Goal: Information Seeking & Learning: Find specific page/section

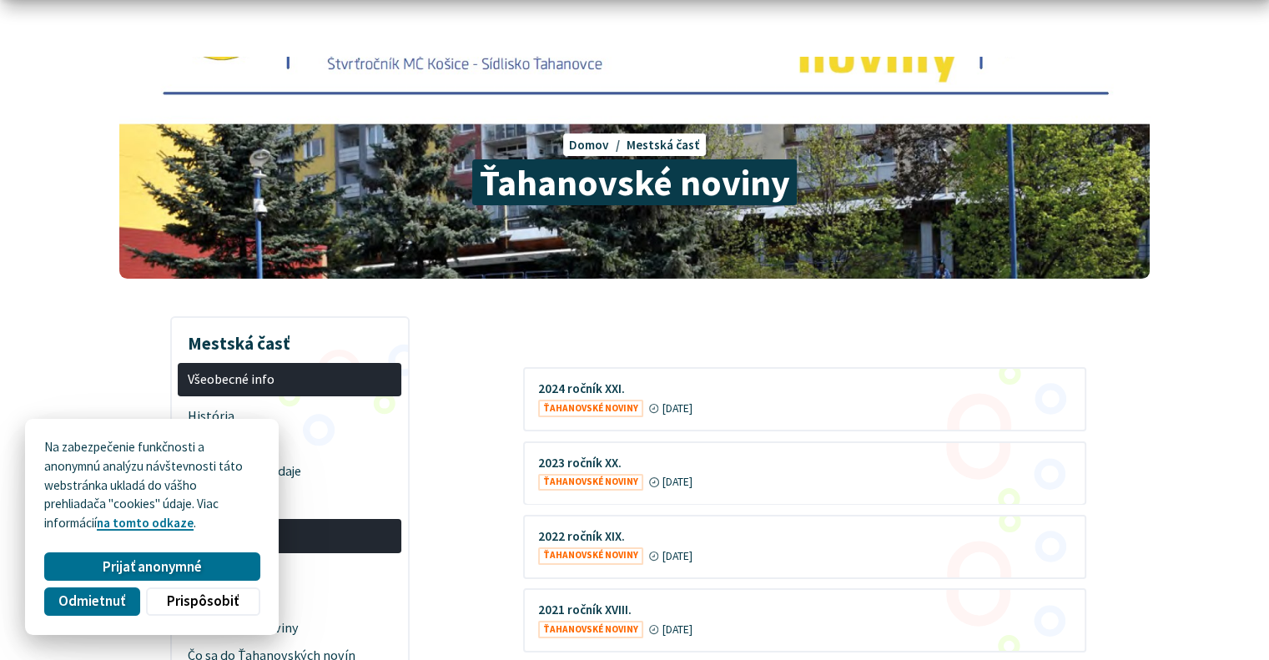
scroll to position [167, 0]
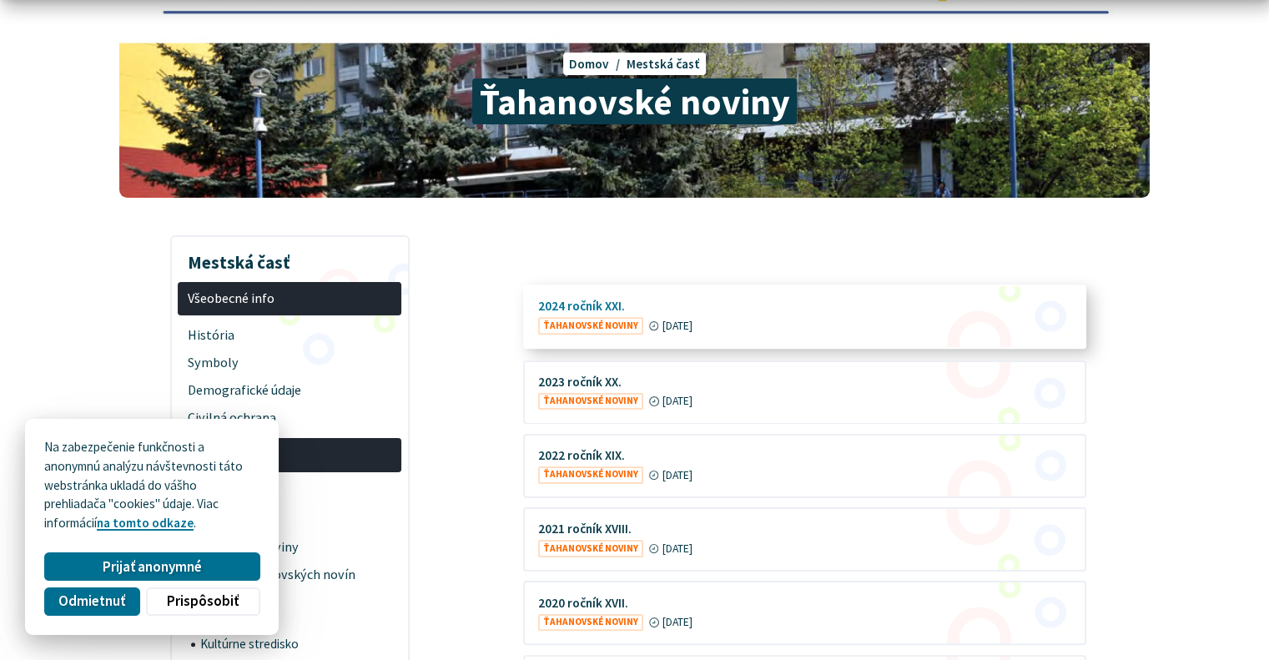
click at [612, 324] on figure at bounding box center [805, 316] width 560 height 61
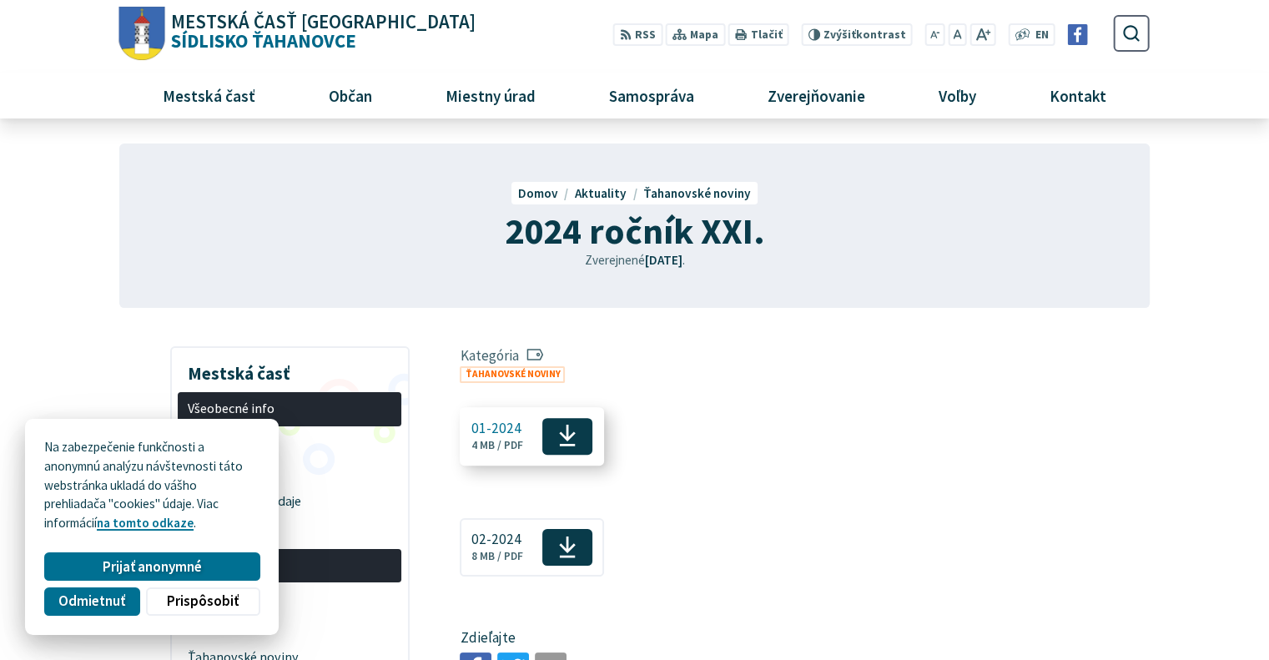
click at [502, 421] on span "01-2024" at bounding box center [497, 428] width 52 height 16
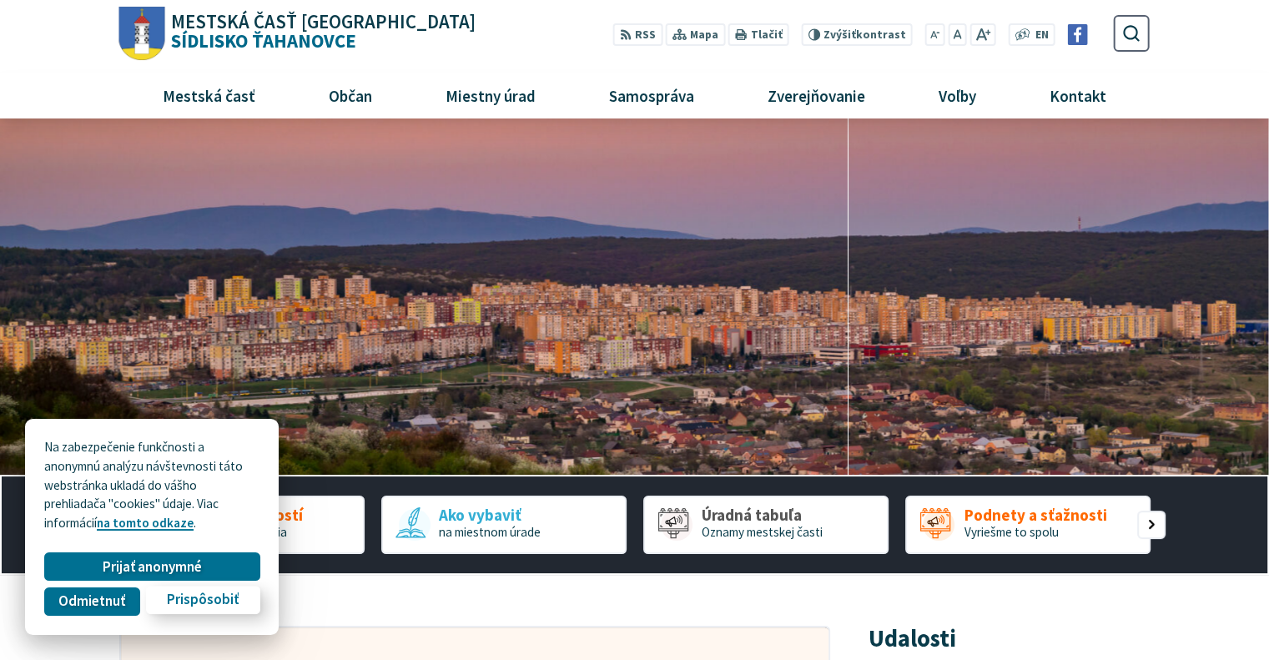
click at [174, 600] on span "Prispôsobiť" at bounding box center [203, 600] width 72 height 18
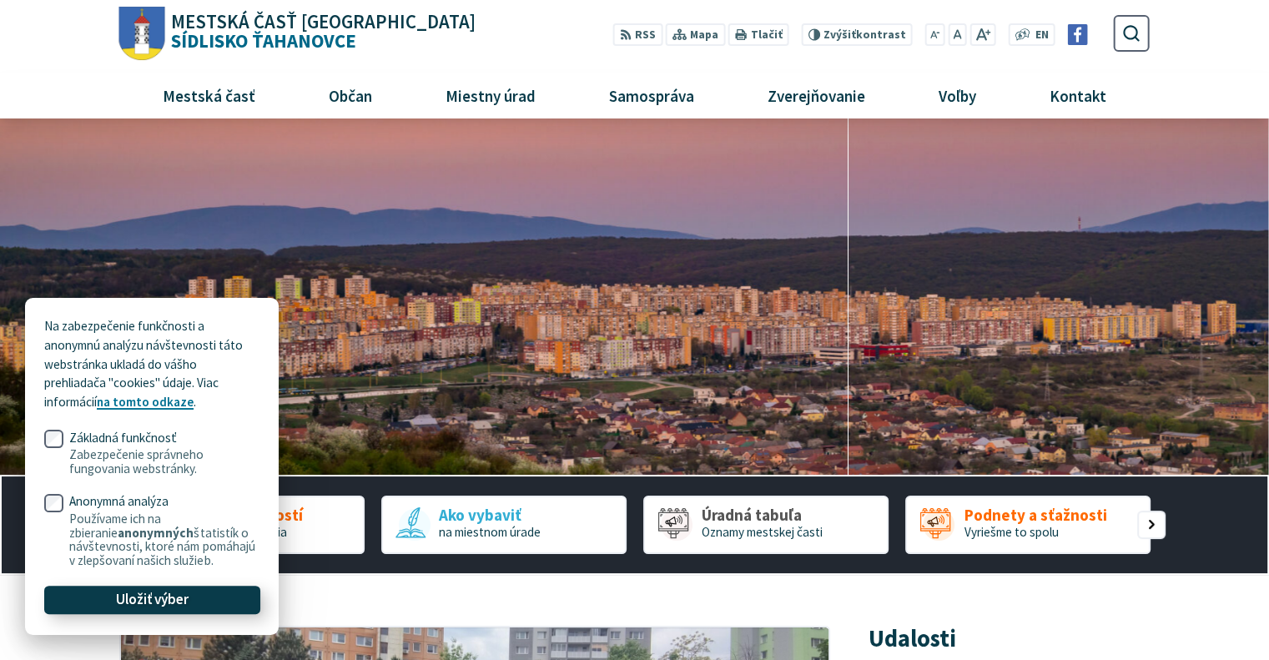
click at [163, 598] on span "Uložiť výber" at bounding box center [152, 600] width 73 height 18
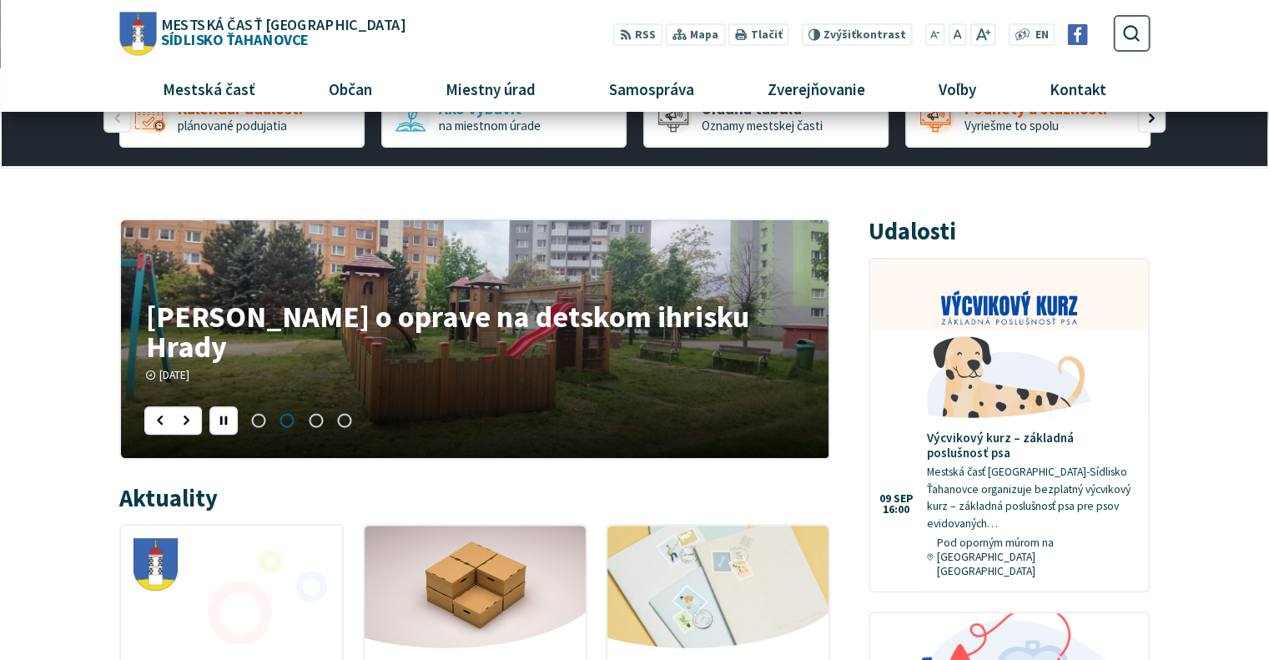
scroll to position [167, 0]
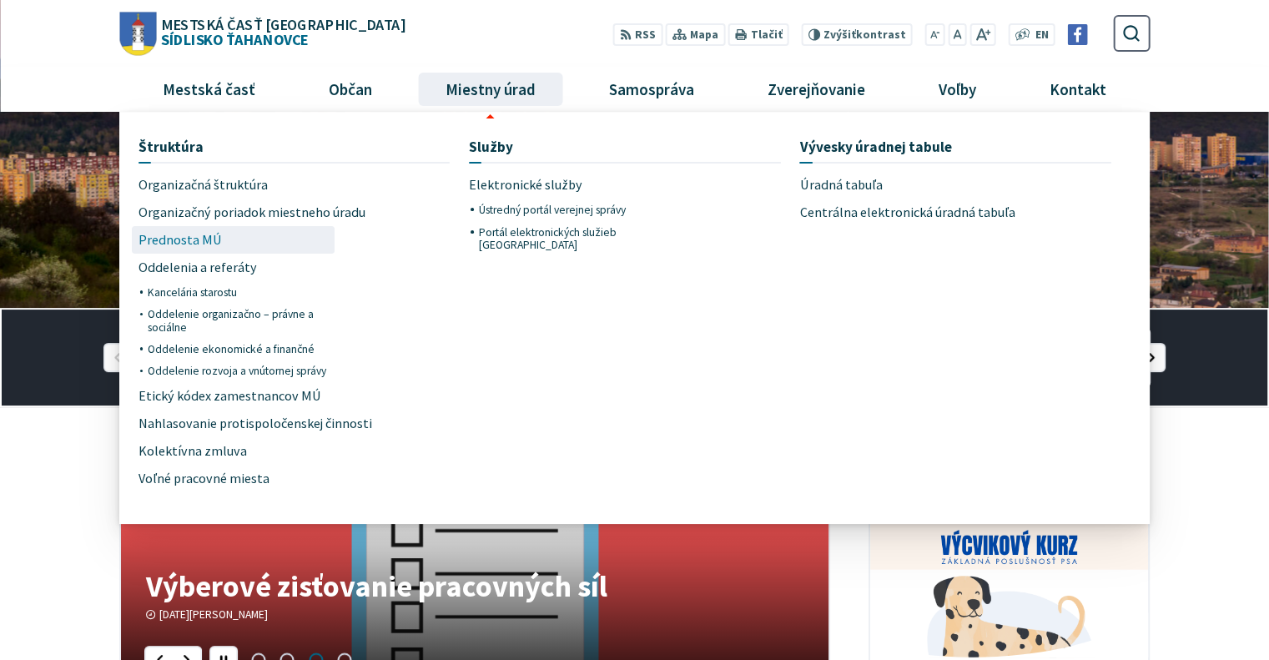
click at [189, 240] on span "Prednosta MÚ" at bounding box center [179, 240] width 83 height 28
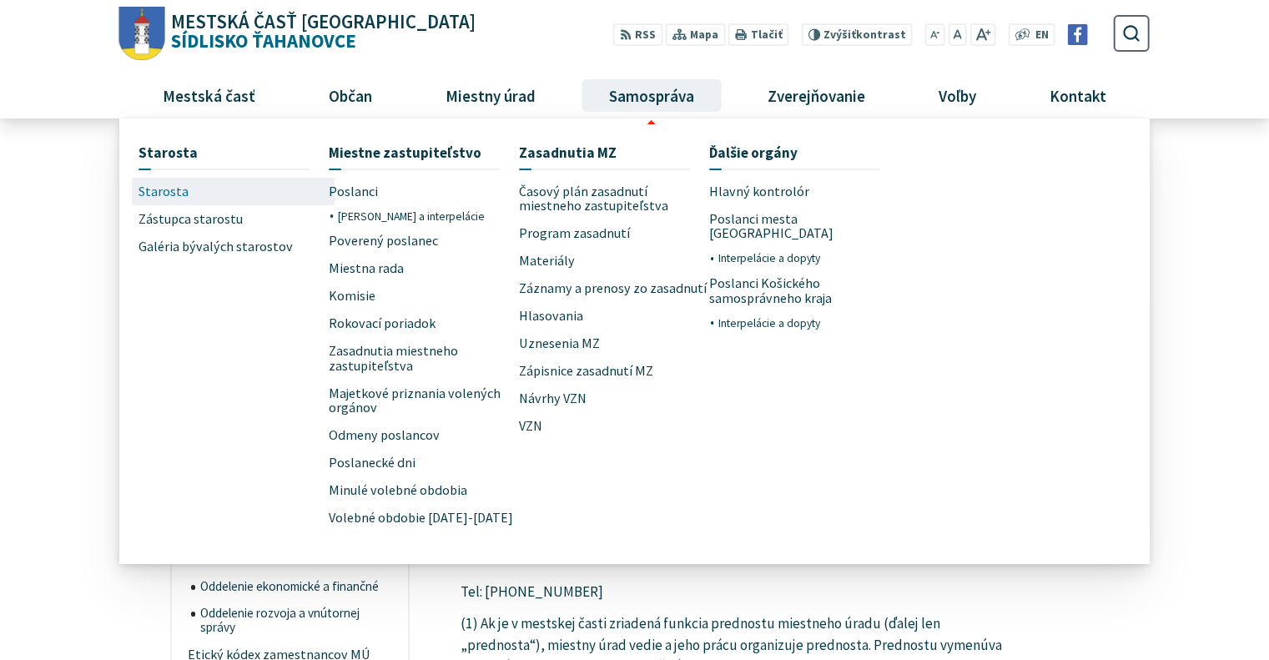
click at [164, 192] on span "Starosta" at bounding box center [163, 192] width 50 height 28
